Goal: Navigation & Orientation: Go to known website

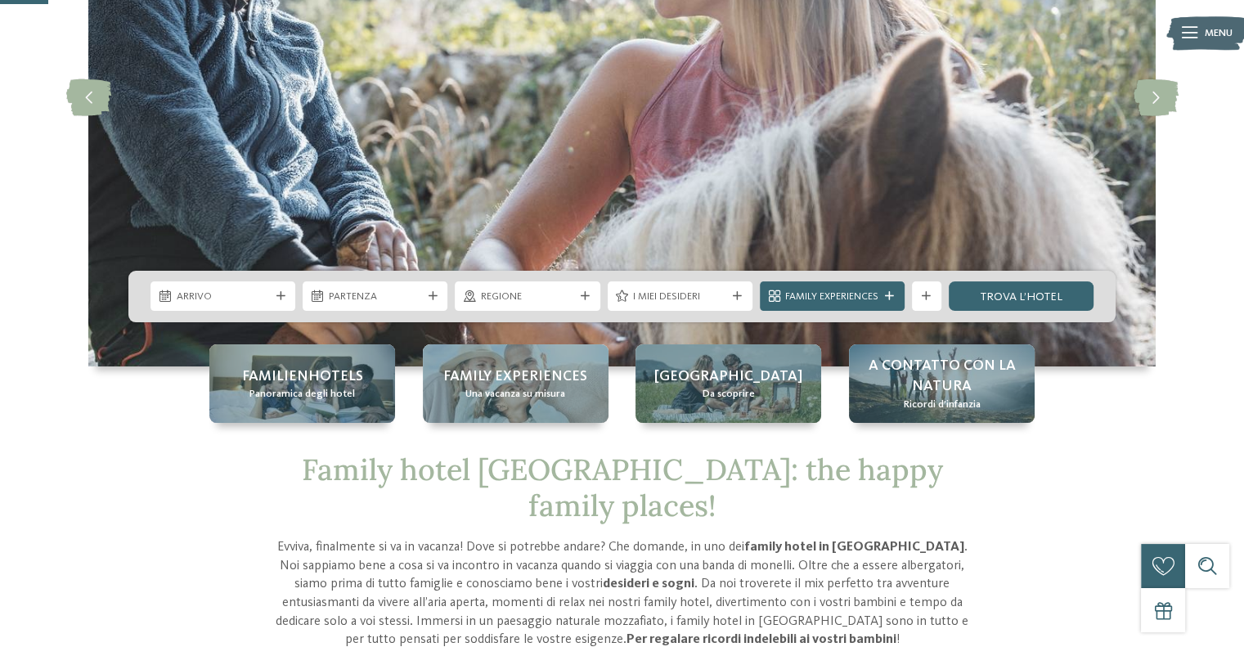
scroll to position [245, 0]
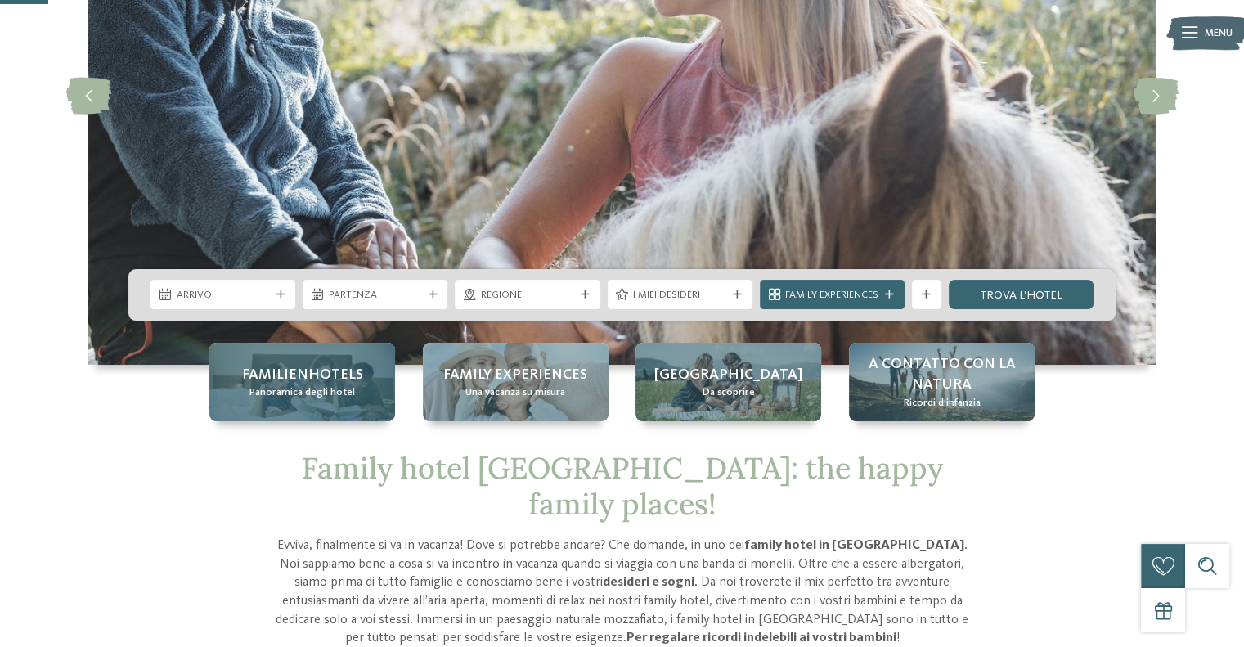
click at [353, 380] on span "Familienhotels" at bounding box center [302, 375] width 121 height 20
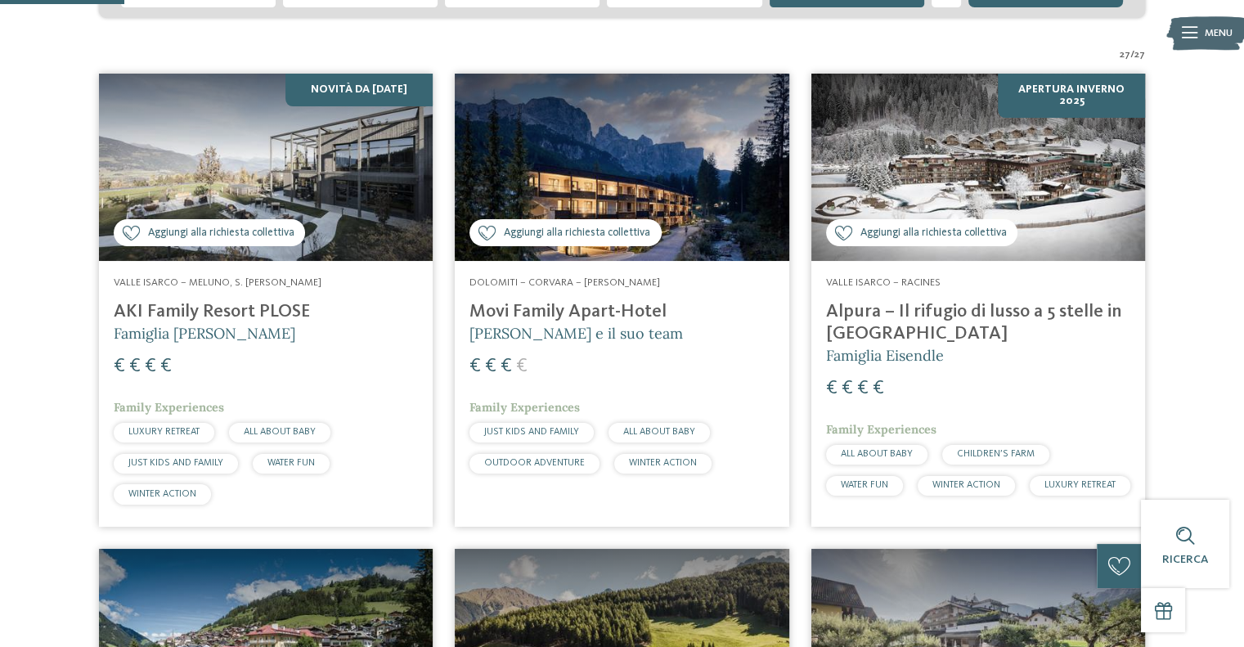
scroll to position [327, 0]
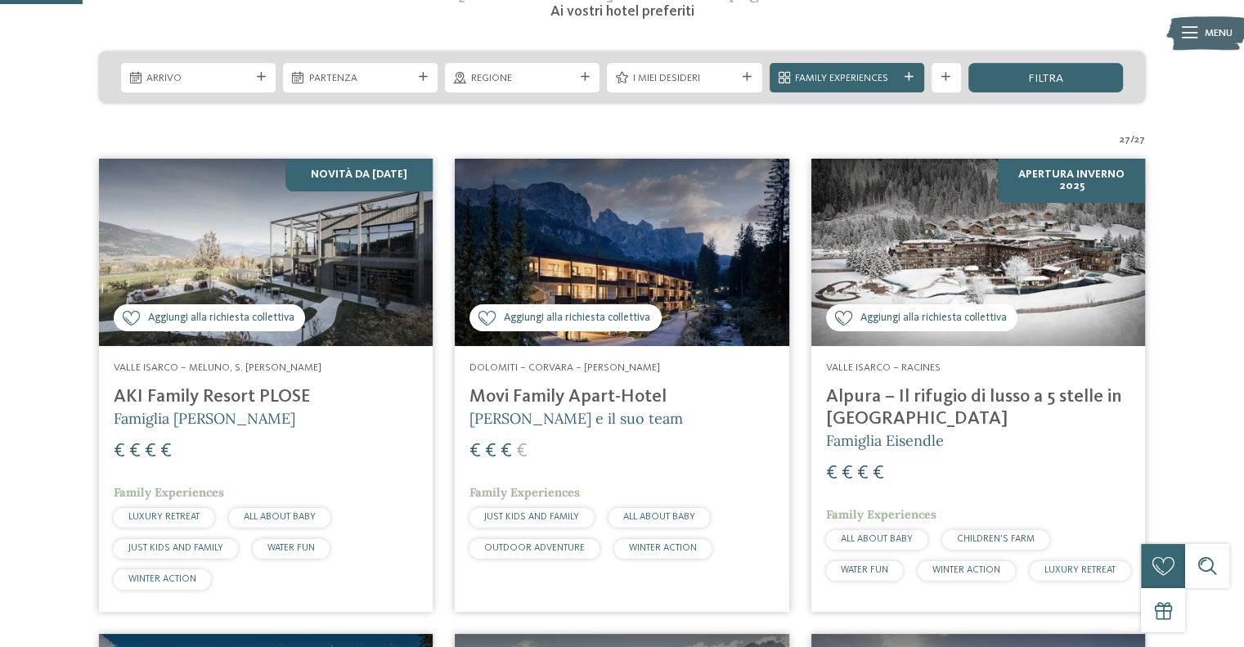
click at [354, 313] on img at bounding box center [266, 253] width 334 height 188
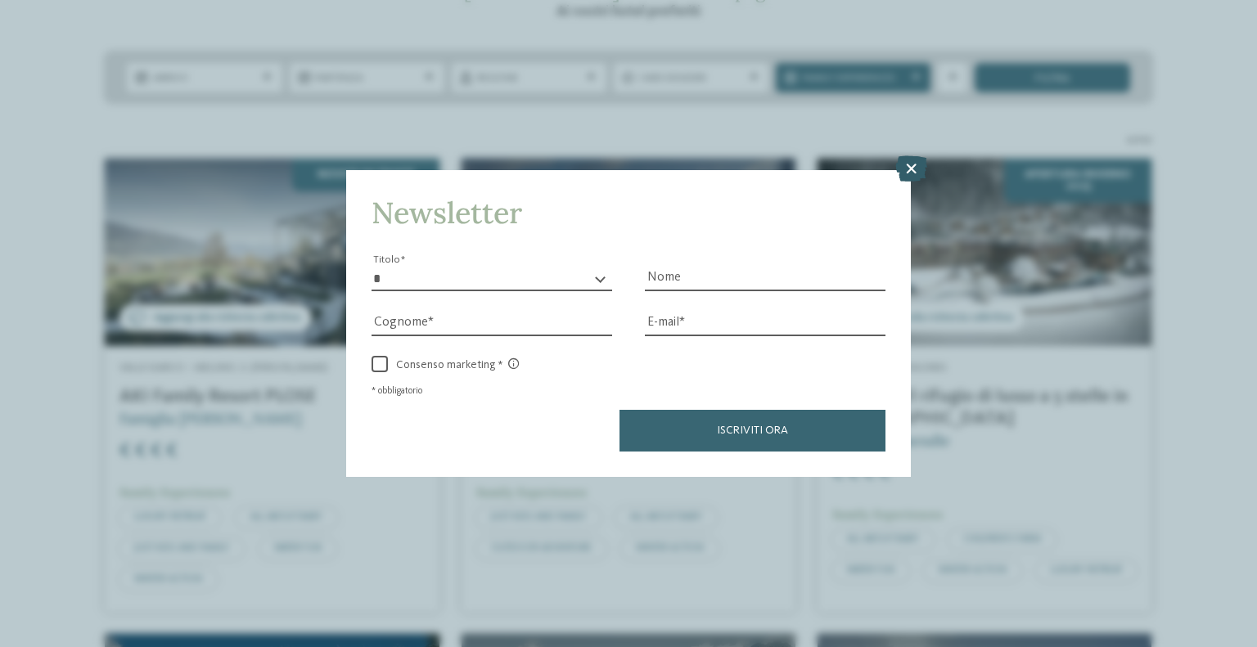
click at [913, 166] on icon at bounding box center [911, 168] width 32 height 26
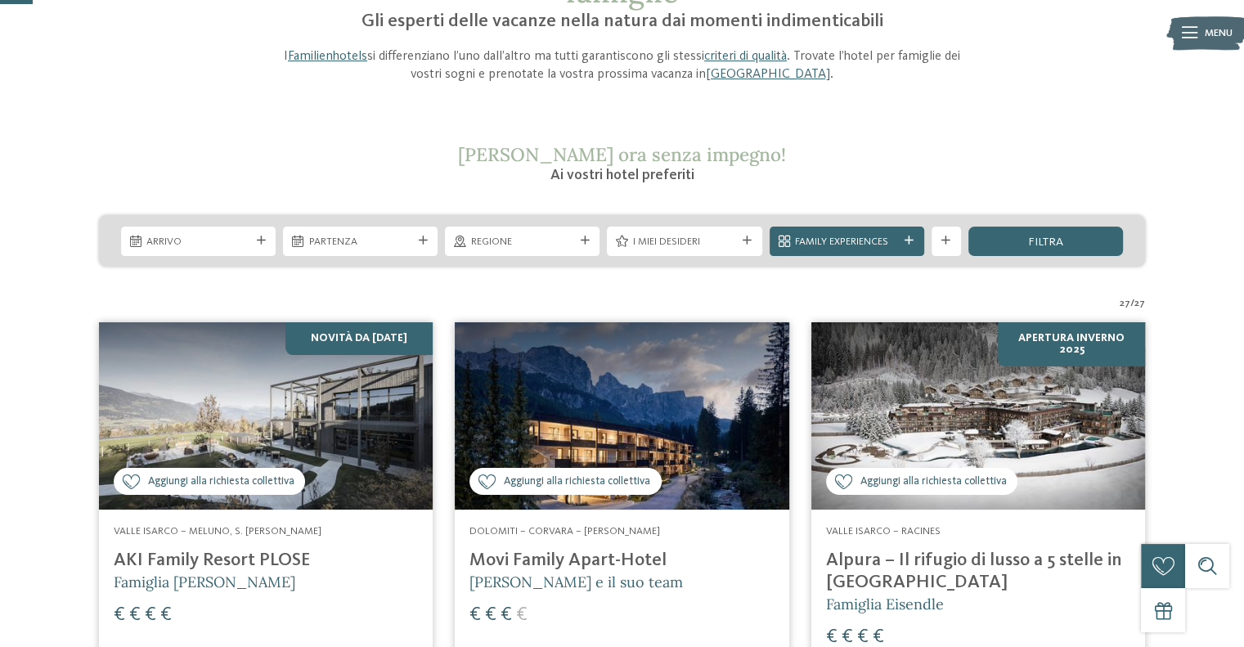
scroll to position [0, 0]
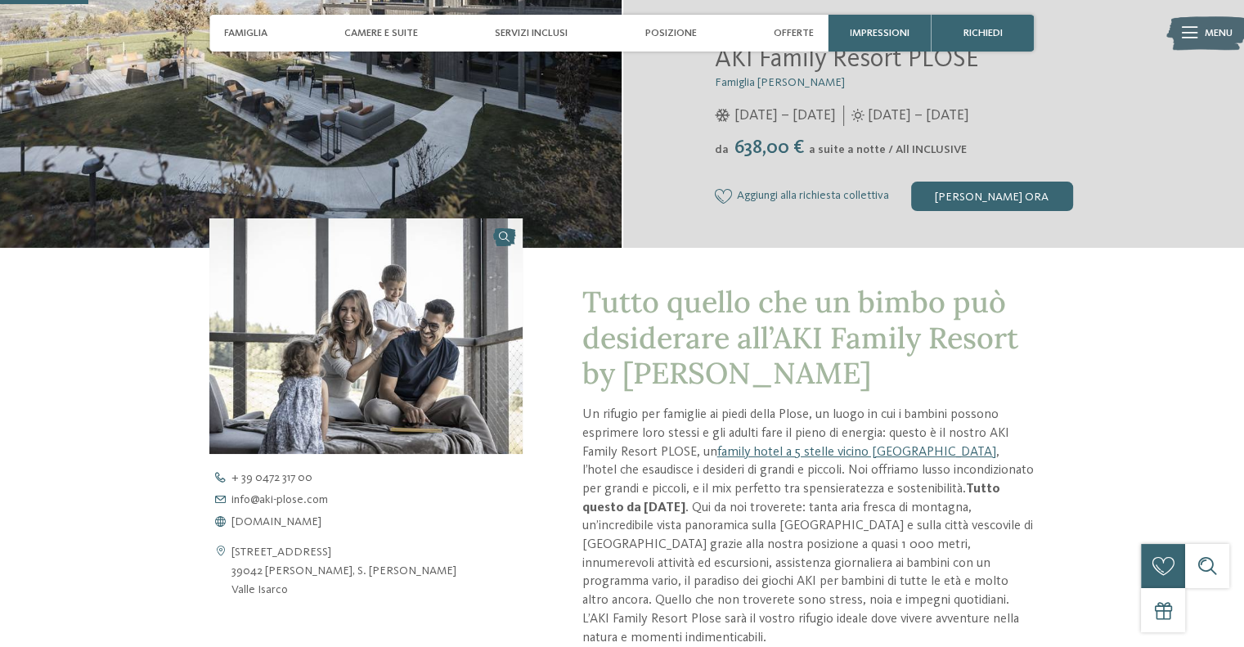
scroll to position [409, 0]
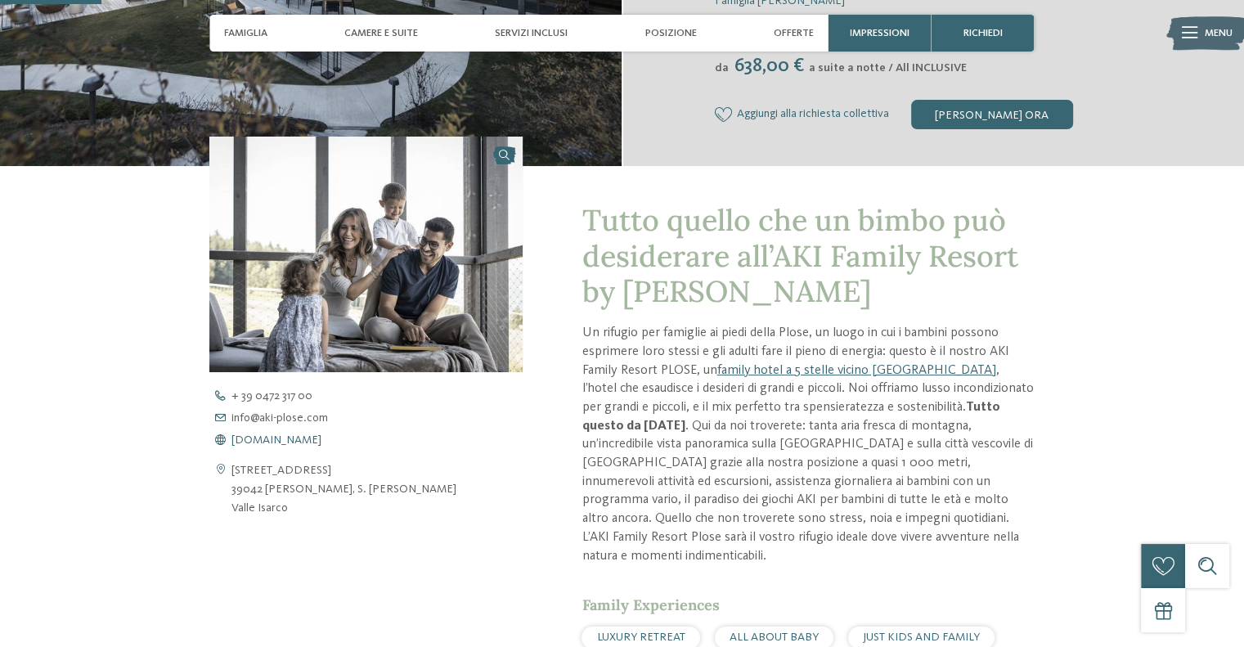
click at [295, 439] on span "www.aki-plose.com" at bounding box center [277, 439] width 90 height 11
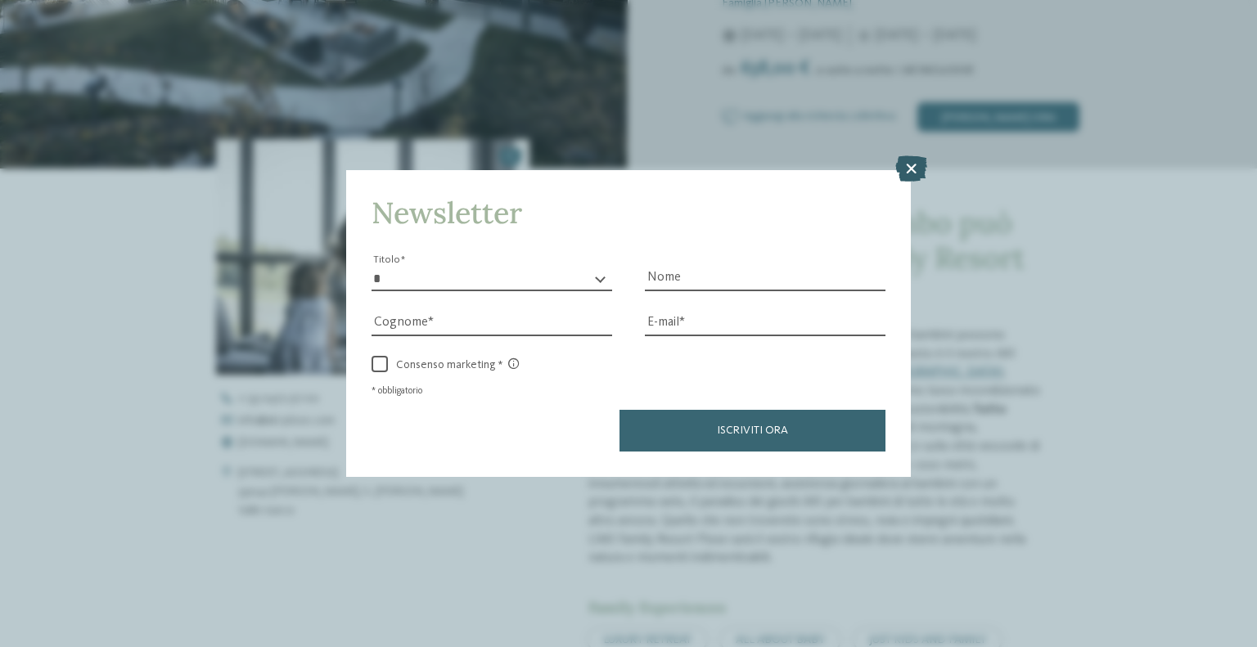
click at [902, 167] on icon at bounding box center [911, 168] width 32 height 26
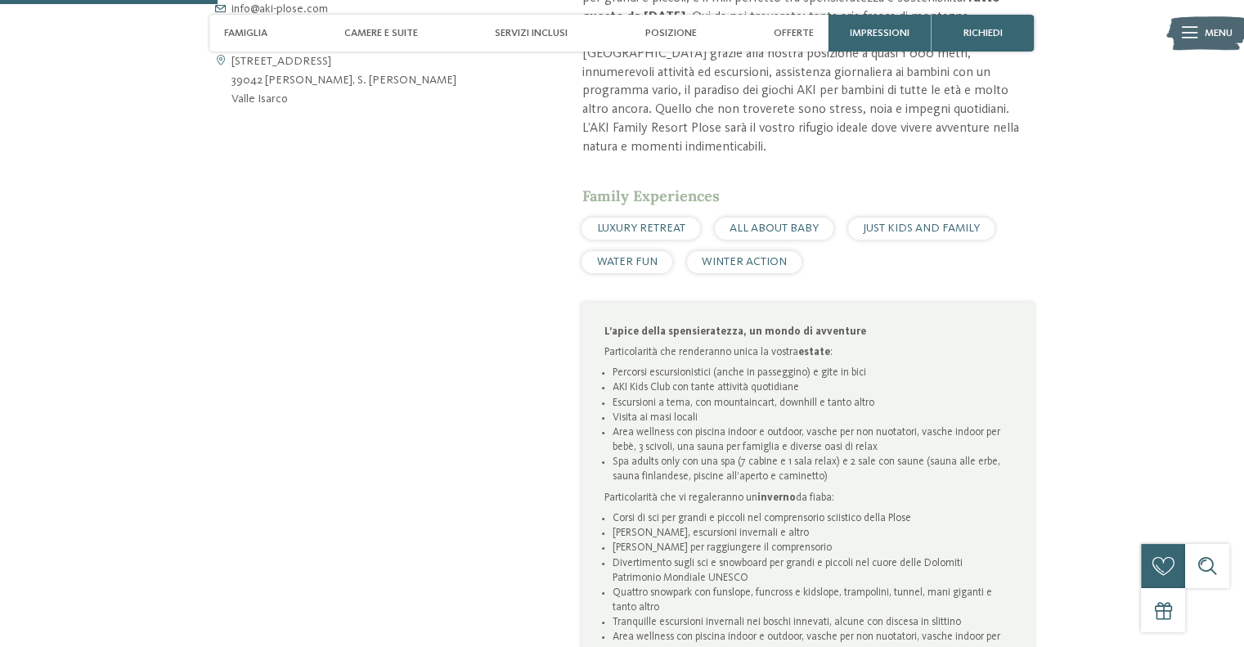
scroll to position [1227, 0]
